Goal: Task Accomplishment & Management: Use online tool/utility

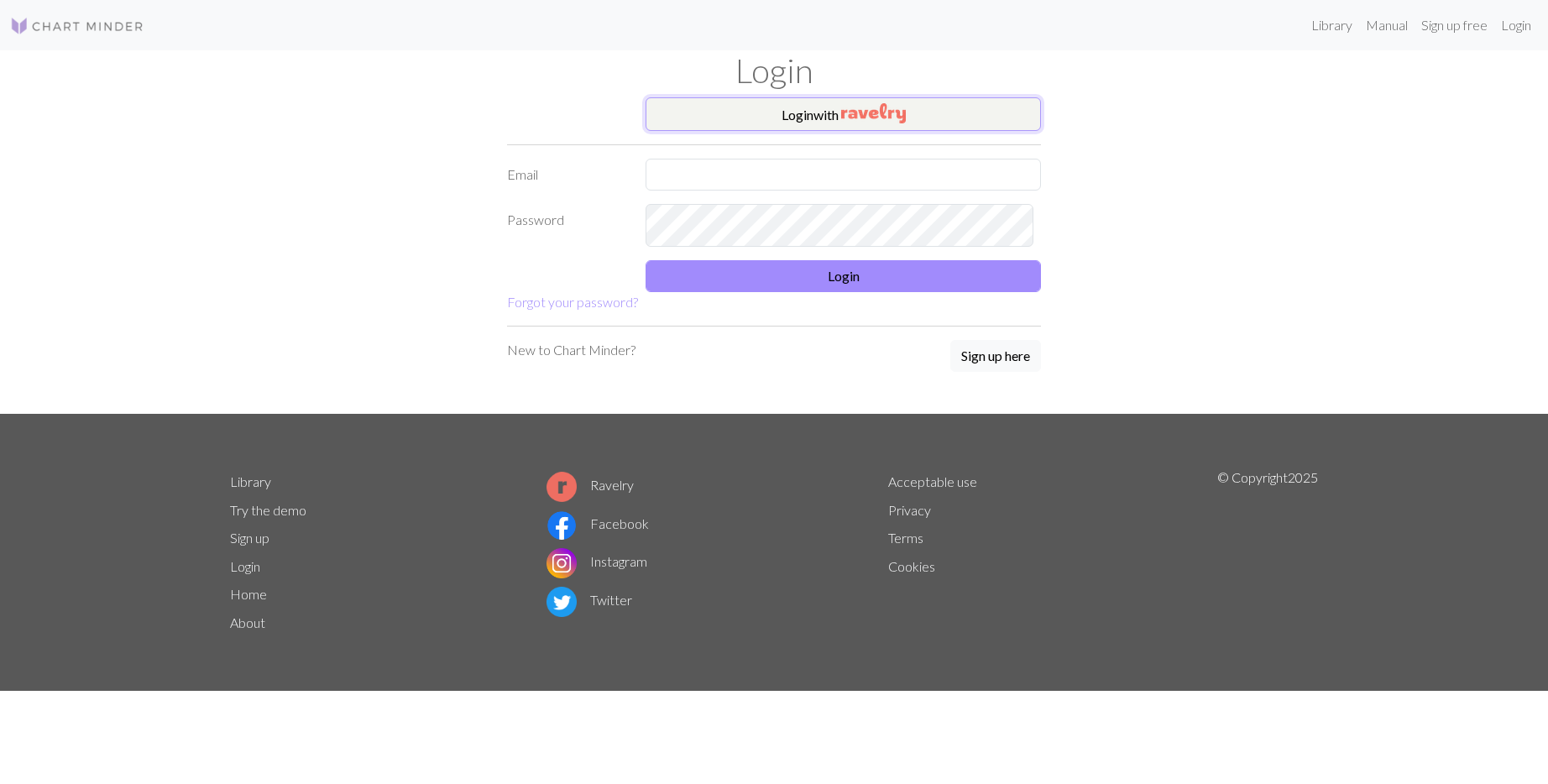
click at [876, 131] on button "Login with" at bounding box center [843, 114] width 395 height 34
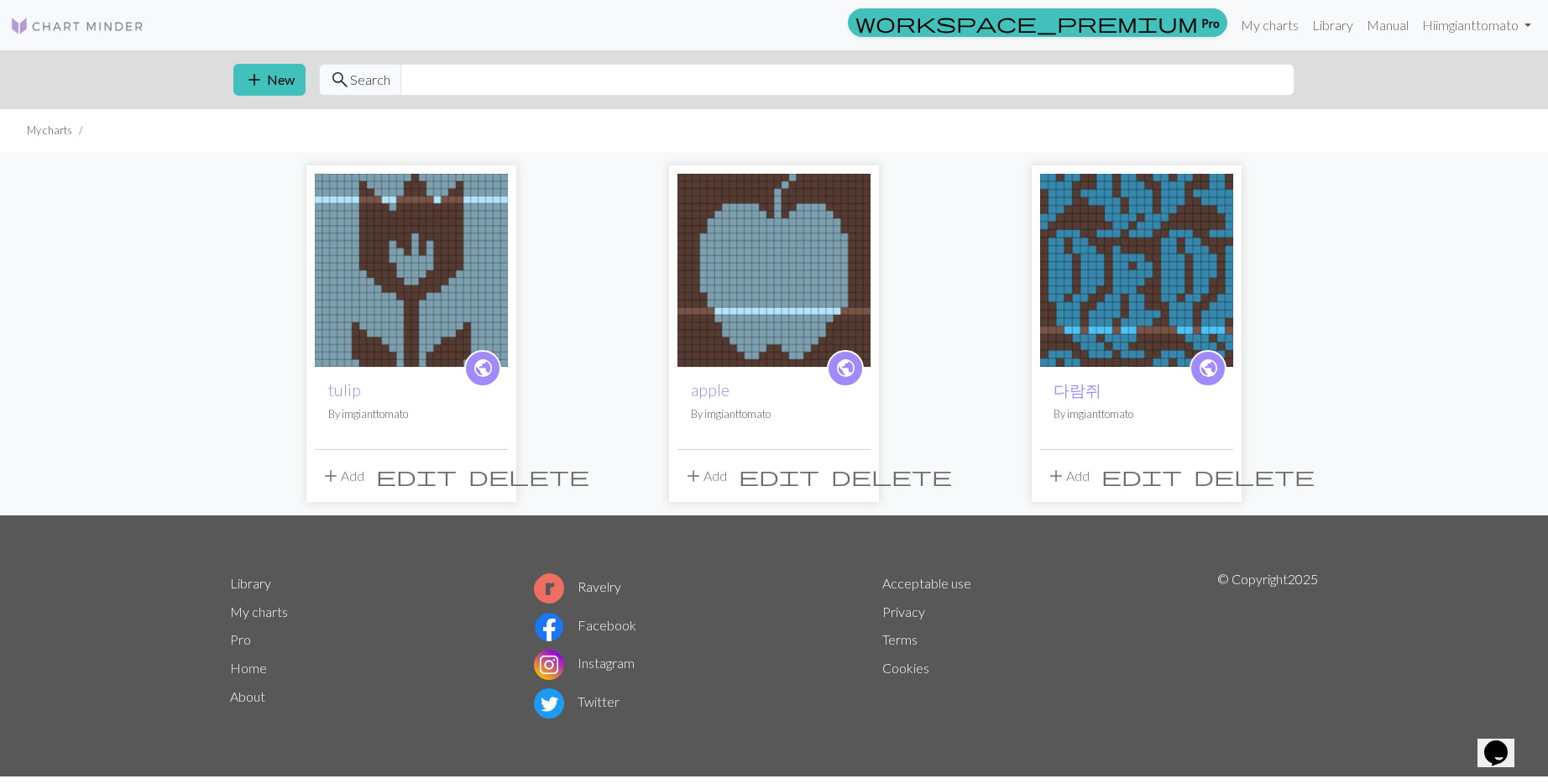
click at [417, 298] on img at bounding box center [411, 270] width 193 height 193
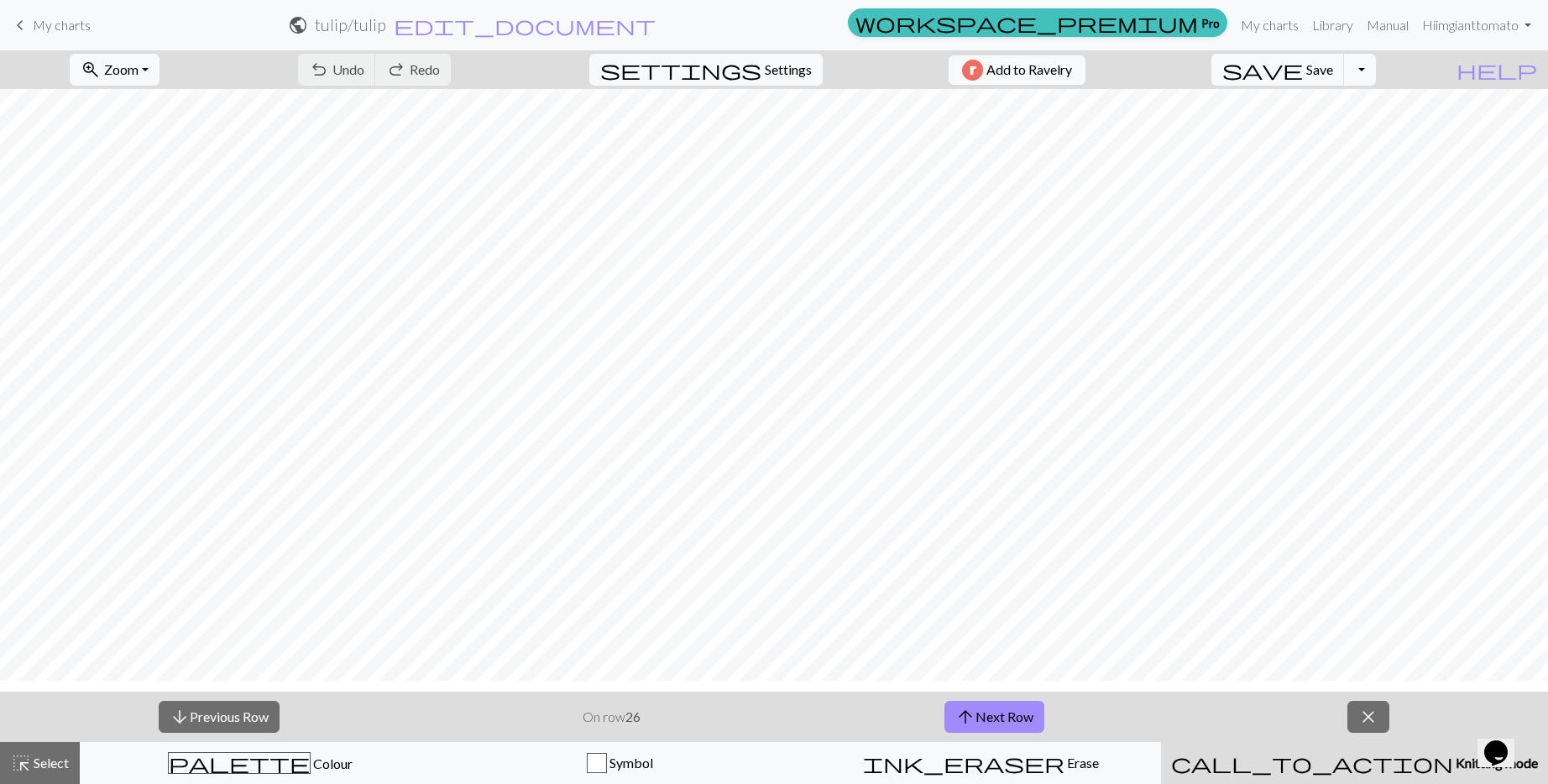
scroll to position [14, 0]
click at [1016, 711] on button "arrow_upward Next Row" at bounding box center [995, 717] width 100 height 32
click at [1017, 726] on button "arrow_upward Next Row" at bounding box center [995, 717] width 100 height 32
click at [1002, 721] on button "arrow_upward Next Row" at bounding box center [995, 717] width 100 height 32
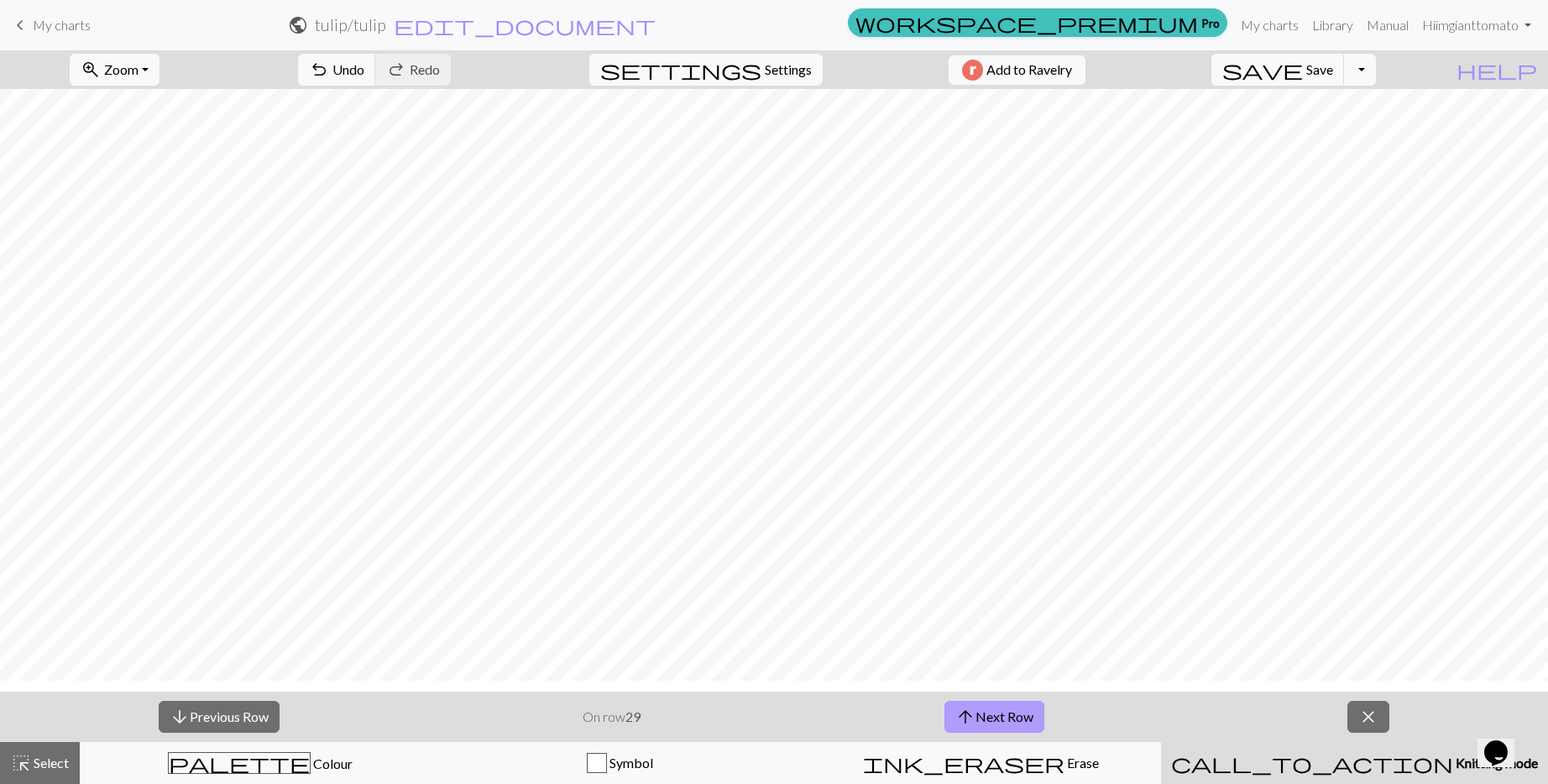
scroll to position [7, 0]
click at [1016, 731] on button "arrow_upward Next Row" at bounding box center [995, 717] width 100 height 32
